Goal: Check status

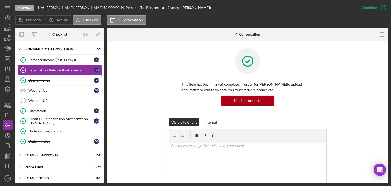
scroll to position [124, 0]
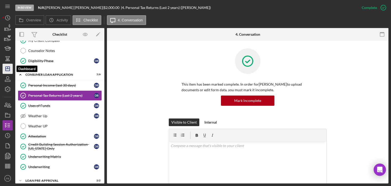
click at [4, 69] on icon "Icon/Dashboard" at bounding box center [7, 68] width 13 height 13
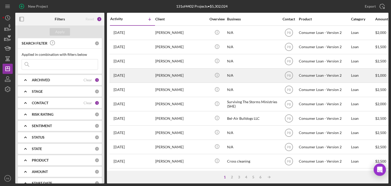
click at [171, 77] on div "[PERSON_NAME]" at bounding box center [180, 76] width 51 height 14
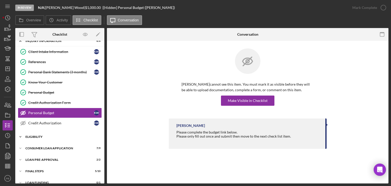
scroll to position [13, 0]
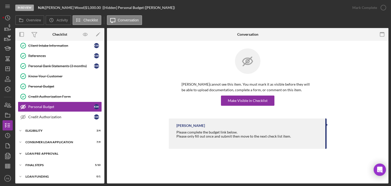
click at [38, 154] on div "Loan Pre-Approval" at bounding box center [61, 153] width 73 height 3
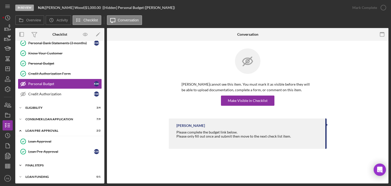
click at [43, 164] on div "FINAL STEPS" at bounding box center [61, 165] width 73 height 3
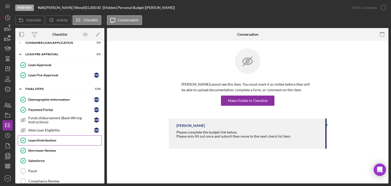
click at [47, 135] on link "Loan Distribution Loan Distribution" at bounding box center [60, 140] width 84 height 10
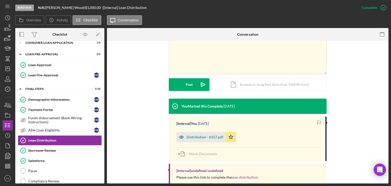
click at [197, 140] on div "Distribution - 6157.pdf" at bounding box center [201, 137] width 49 height 10
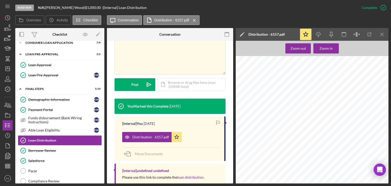
scroll to position [357, 0]
